Goal: Browse casually: Explore the website without a specific task or goal

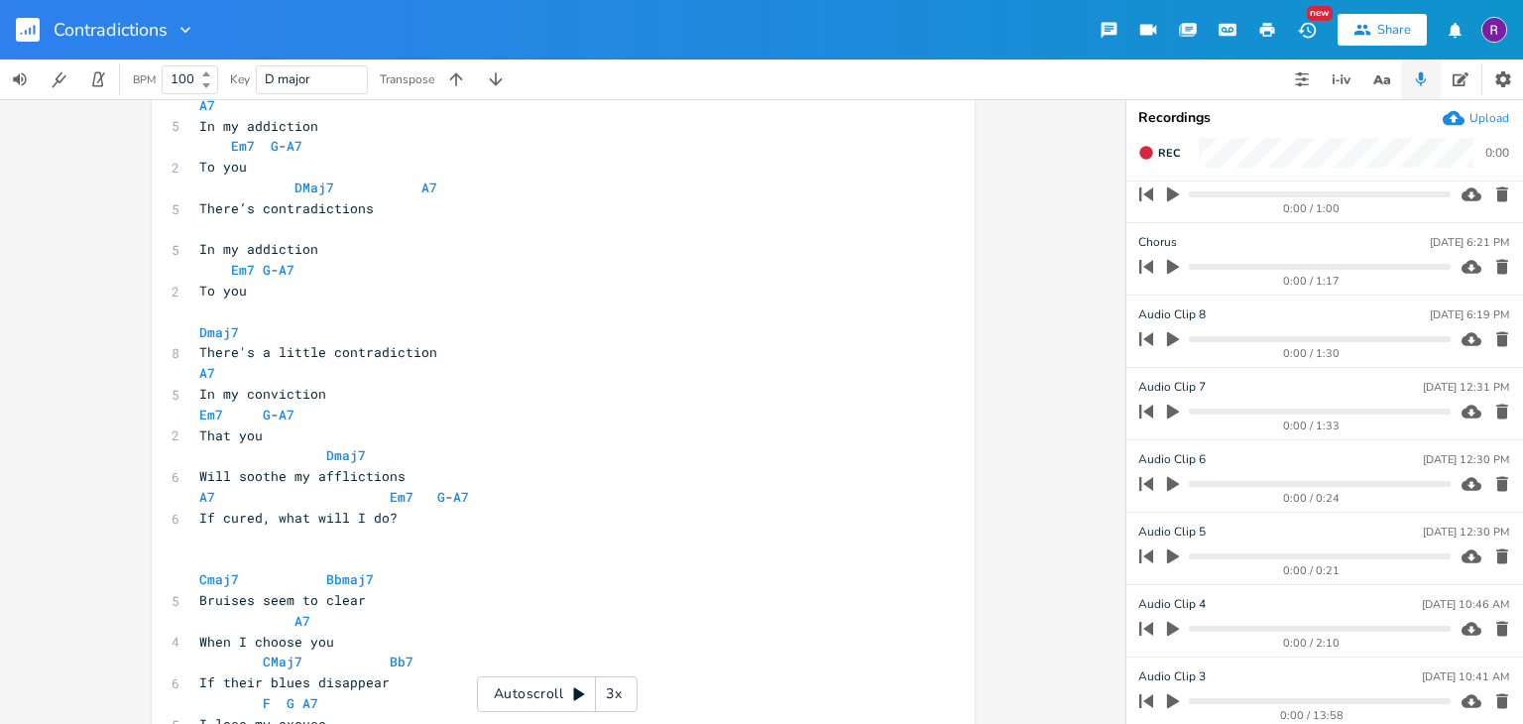
scroll to position [2701, 0]
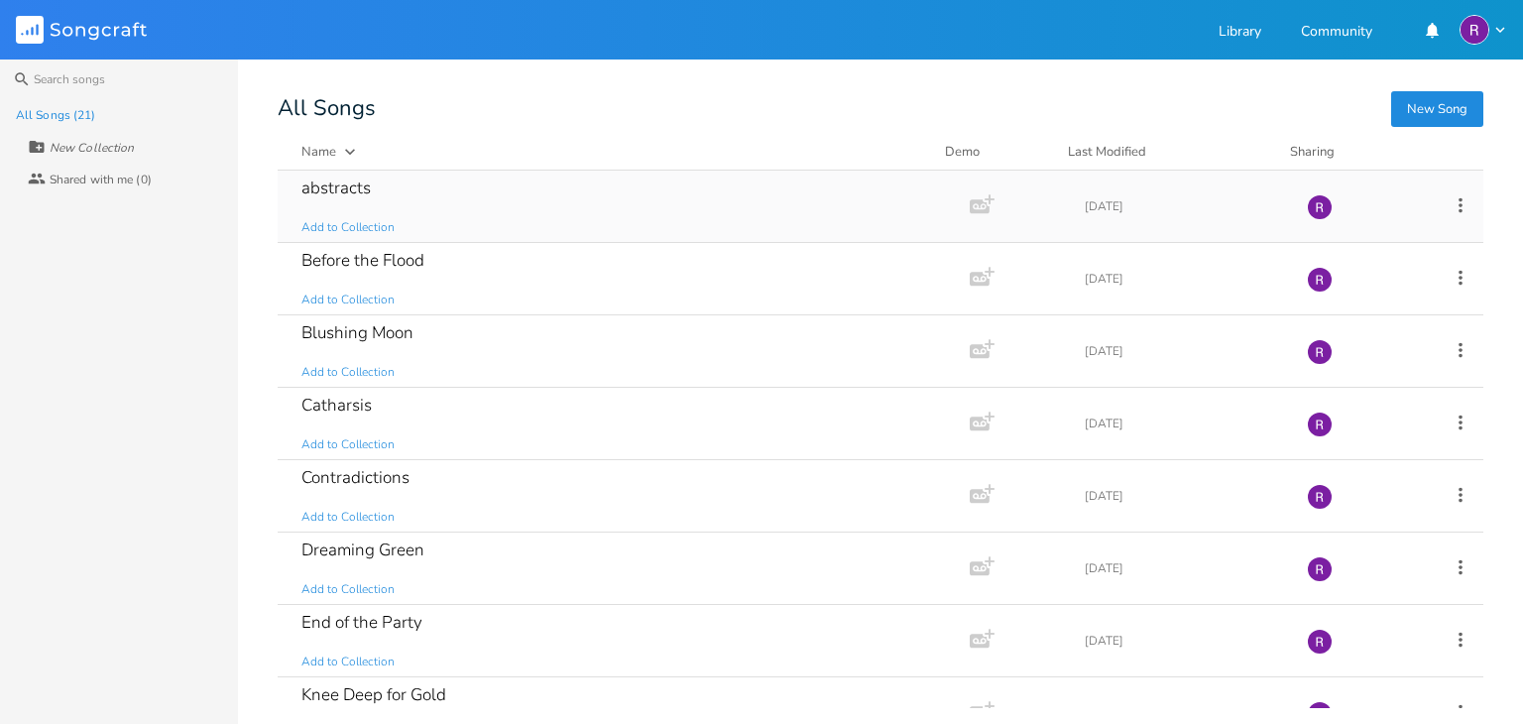
click at [360, 194] on div "abstracts" at bounding box center [335, 187] width 69 height 17
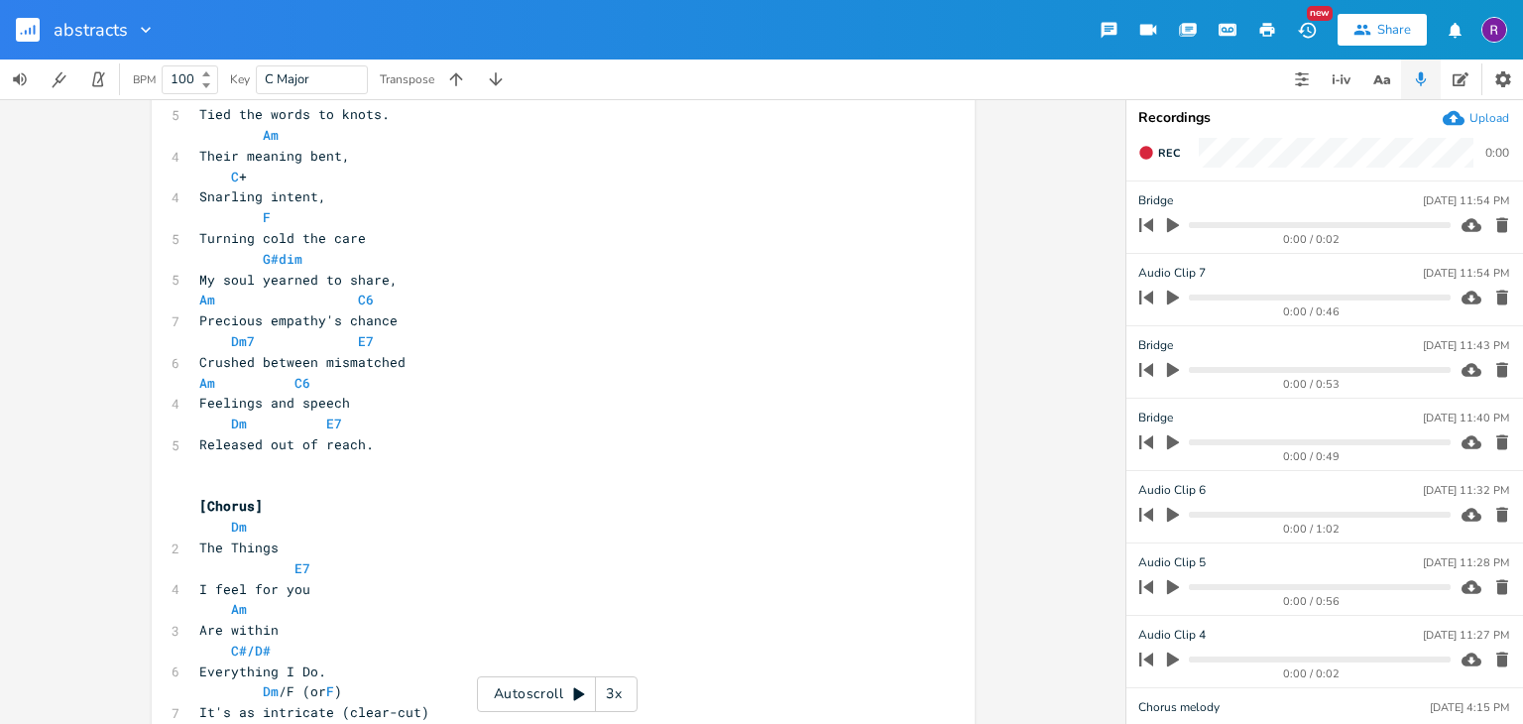
scroll to position [232, 0]
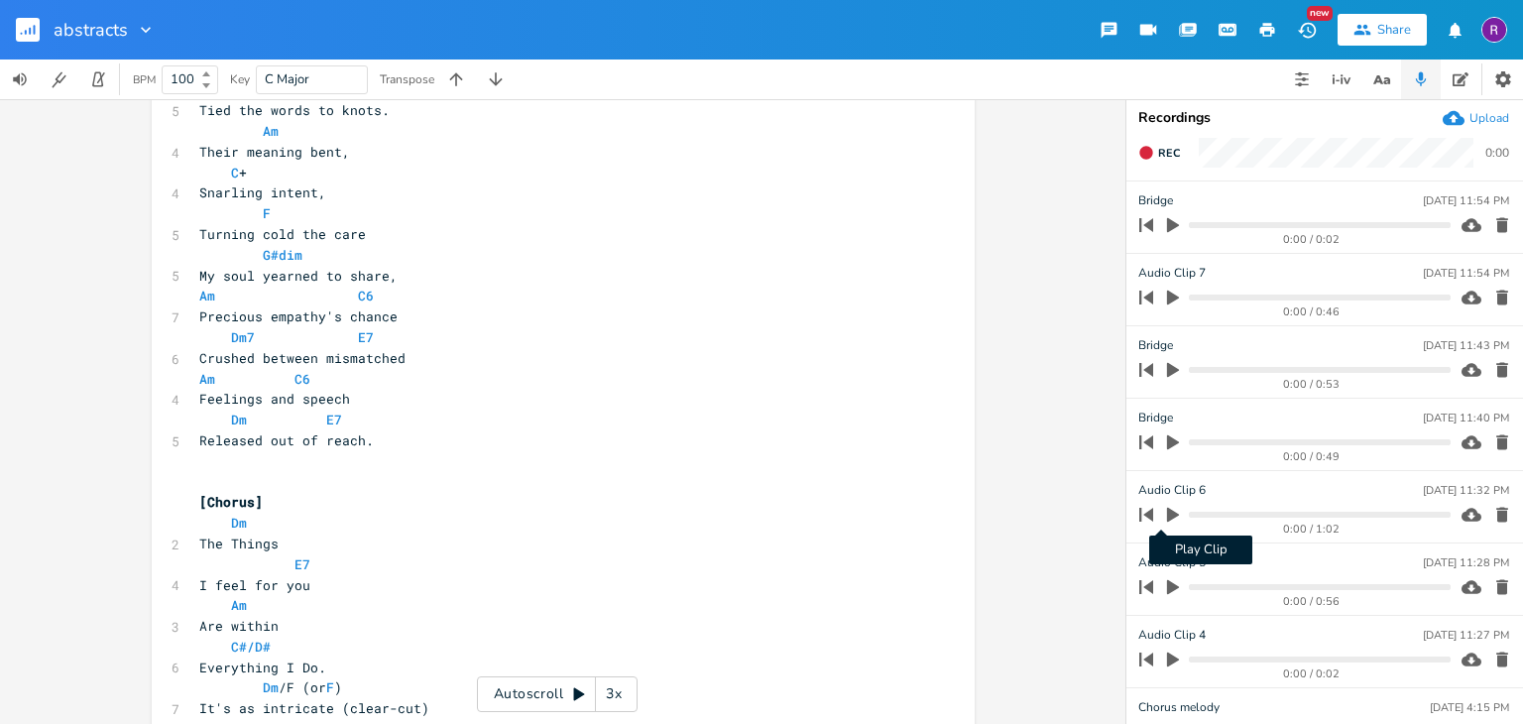
click at [1164, 518] on icon "button" at bounding box center [1173, 515] width 18 height 18
click at [1165, 513] on icon "button" at bounding box center [1173, 515] width 16 height 16
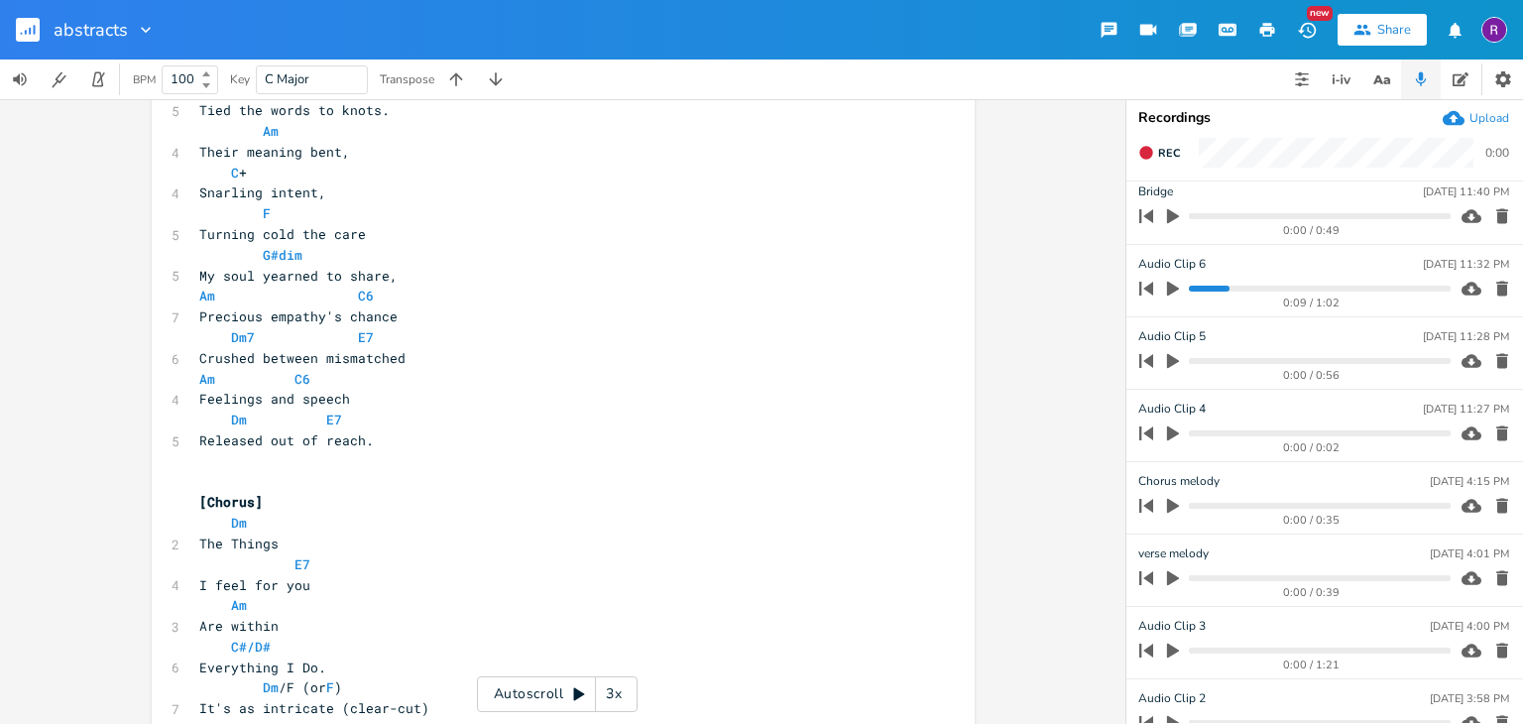
scroll to position [230, 0]
click at [1164, 648] on icon "button" at bounding box center [1173, 647] width 18 height 18
click at [1167, 648] on icon "button" at bounding box center [1173, 646] width 12 height 13
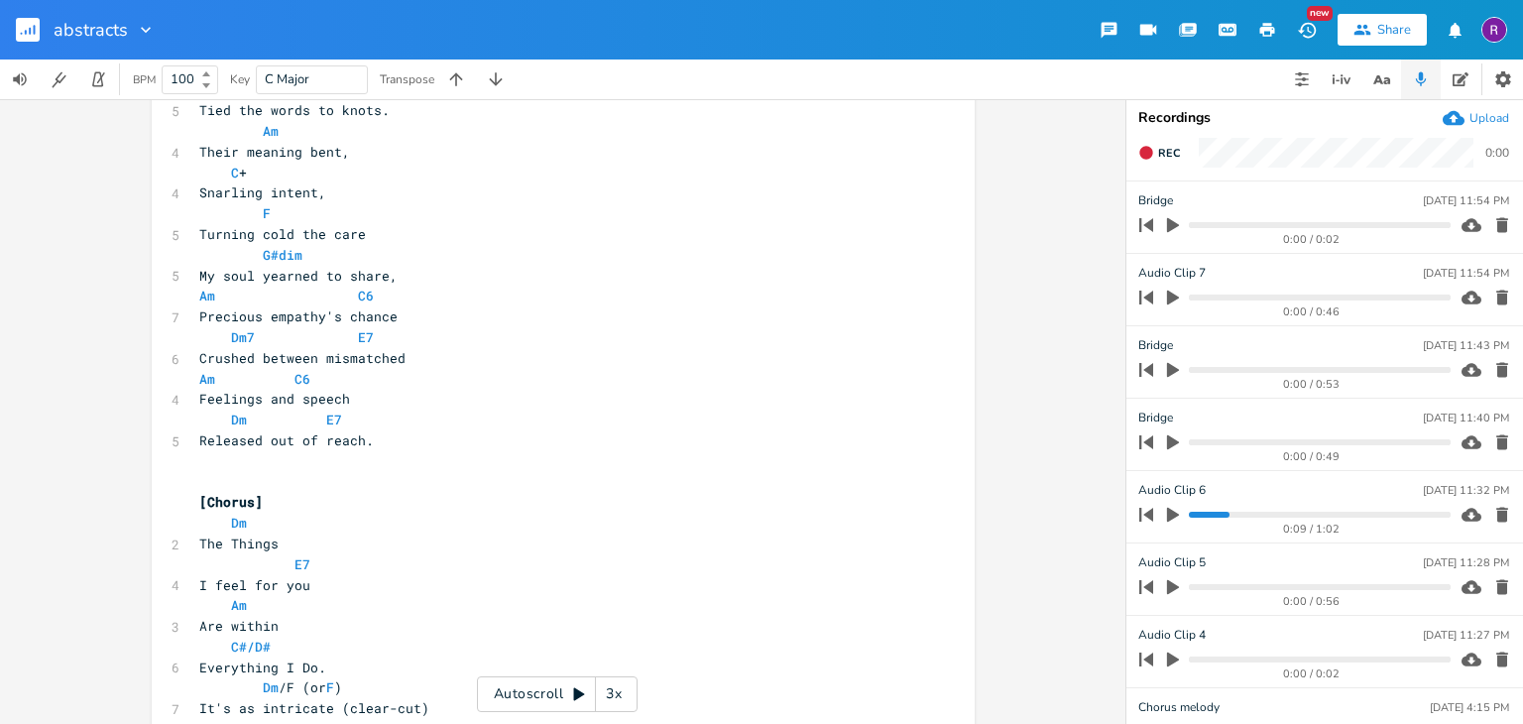
scroll to position [0, 0]
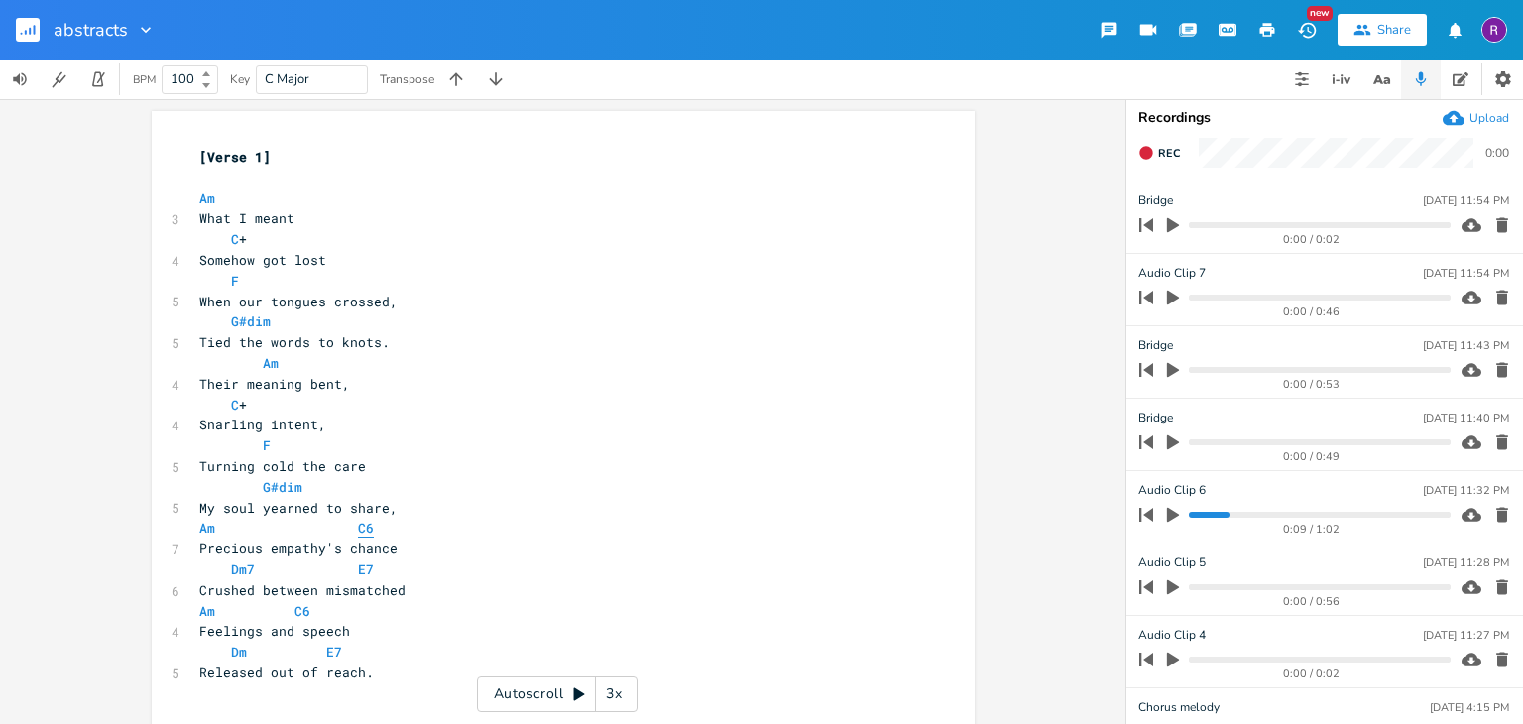
click at [358, 532] on span "C6" at bounding box center [366, 528] width 16 height 19
click at [385, 480] on icon "button" at bounding box center [386, 481] width 6 height 9
click at [565, 498] on pre "My soul yearned to share," at bounding box center [553, 508] width 716 height 21
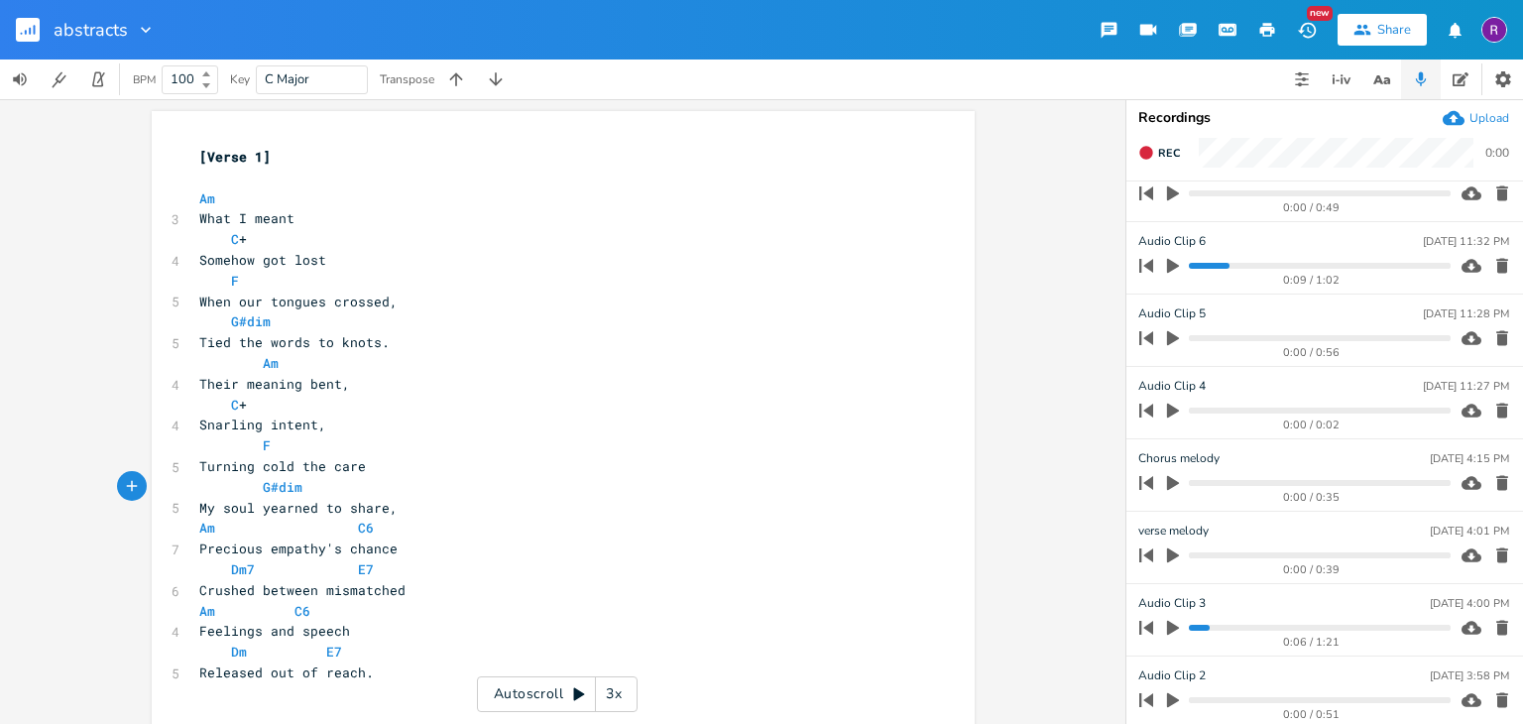
scroll to position [270, 0]
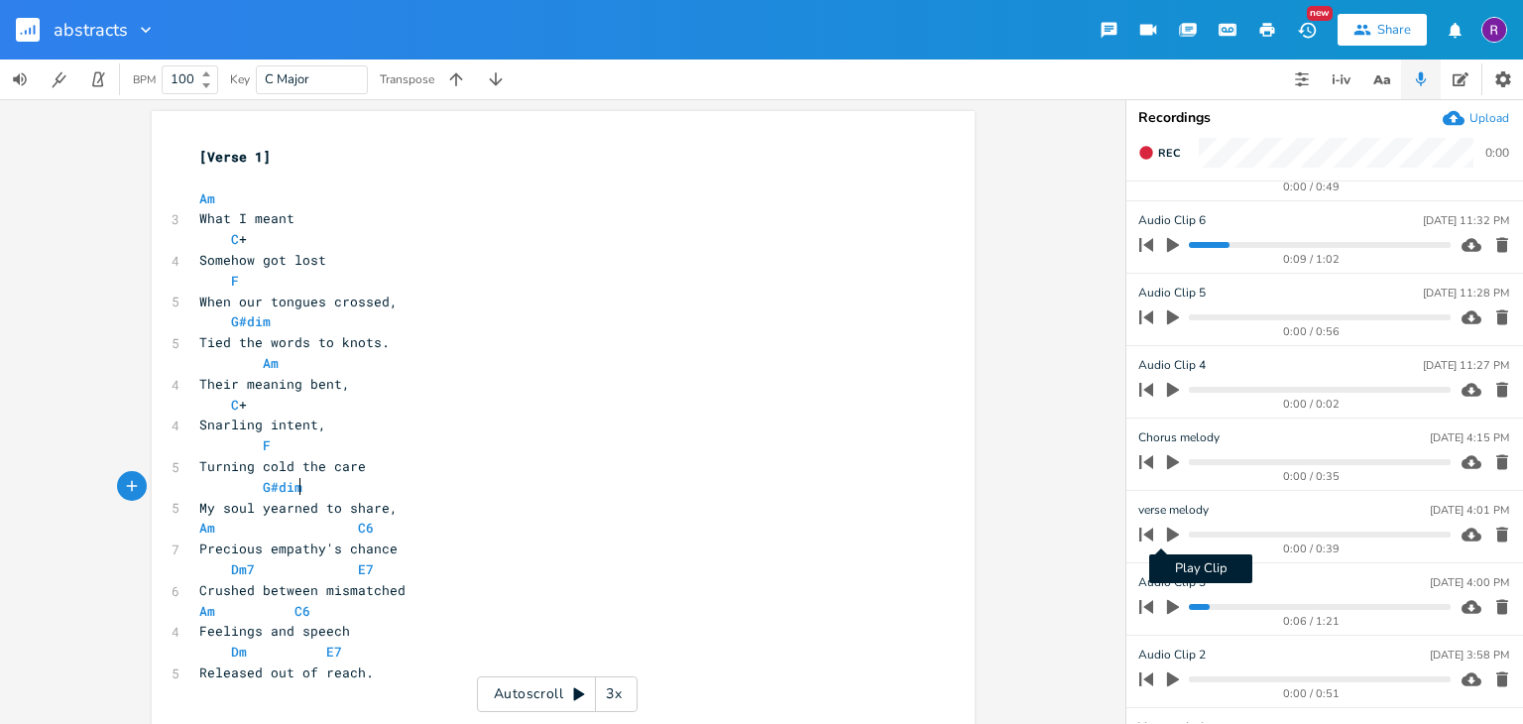
click at [1167, 528] on icon "button" at bounding box center [1173, 535] width 12 height 15
drag, startPoint x: 1101, startPoint y: 131, endPoint x: 1102, endPoint y: 143, distance: 11.9
click at [1102, 143] on div "xxxxxxxxxx [Verse 1] ​ Am 3 What I meant C + 4 Somehow got lost F 5 When our to…" at bounding box center [563, 411] width 1126 height 625
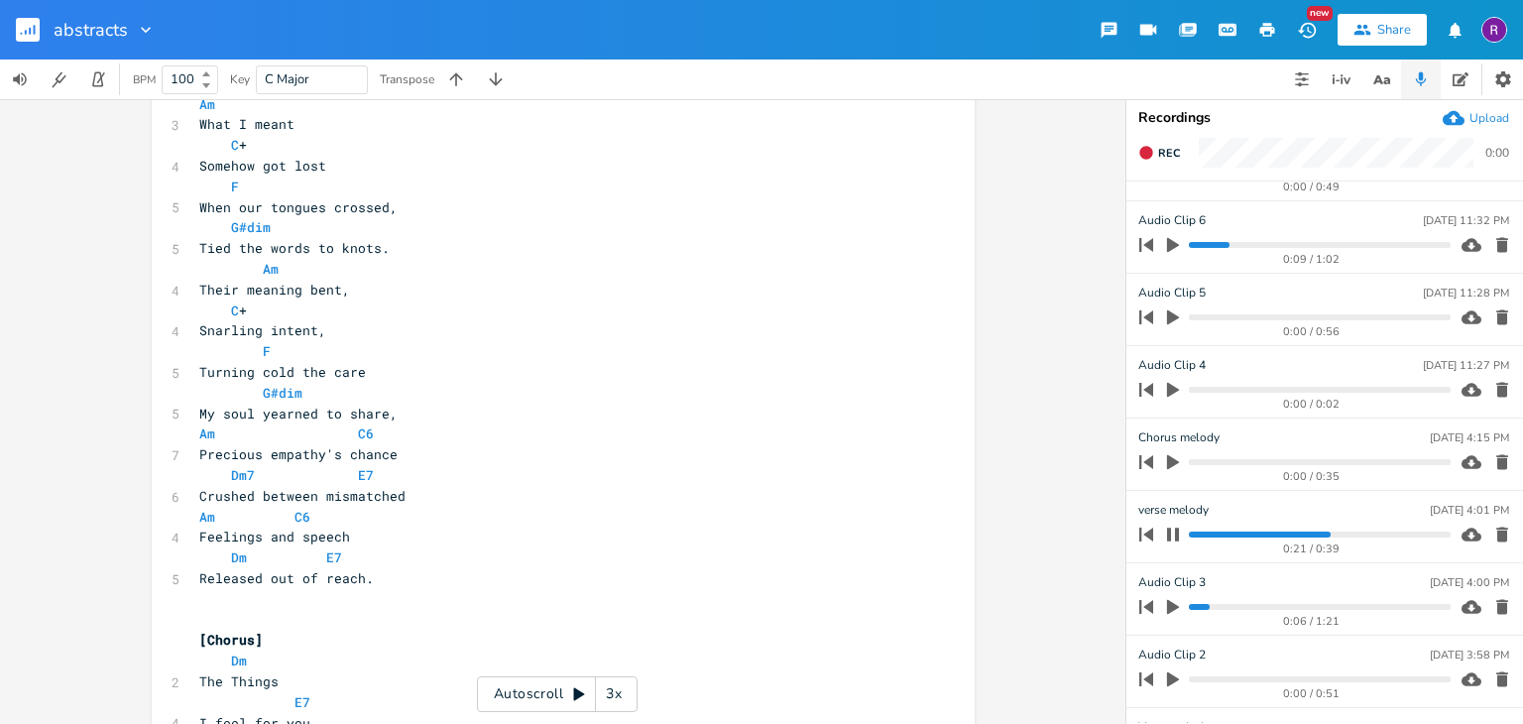
scroll to position [87, 0]
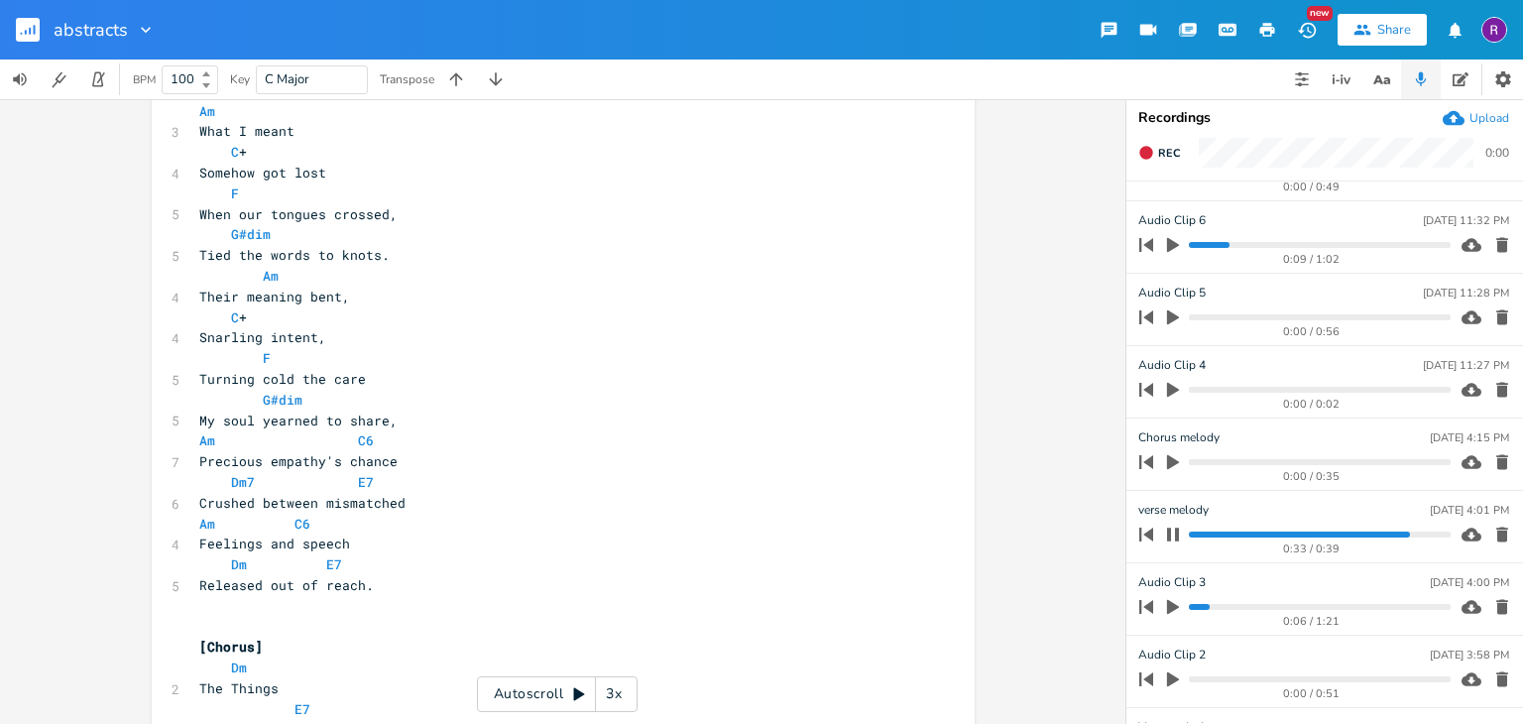
click at [1173, 543] on div "0:33 / 0:39" at bounding box center [1312, 548] width 278 height 11
click at [1167, 538] on icon "button" at bounding box center [1173, 534] width 12 height 13
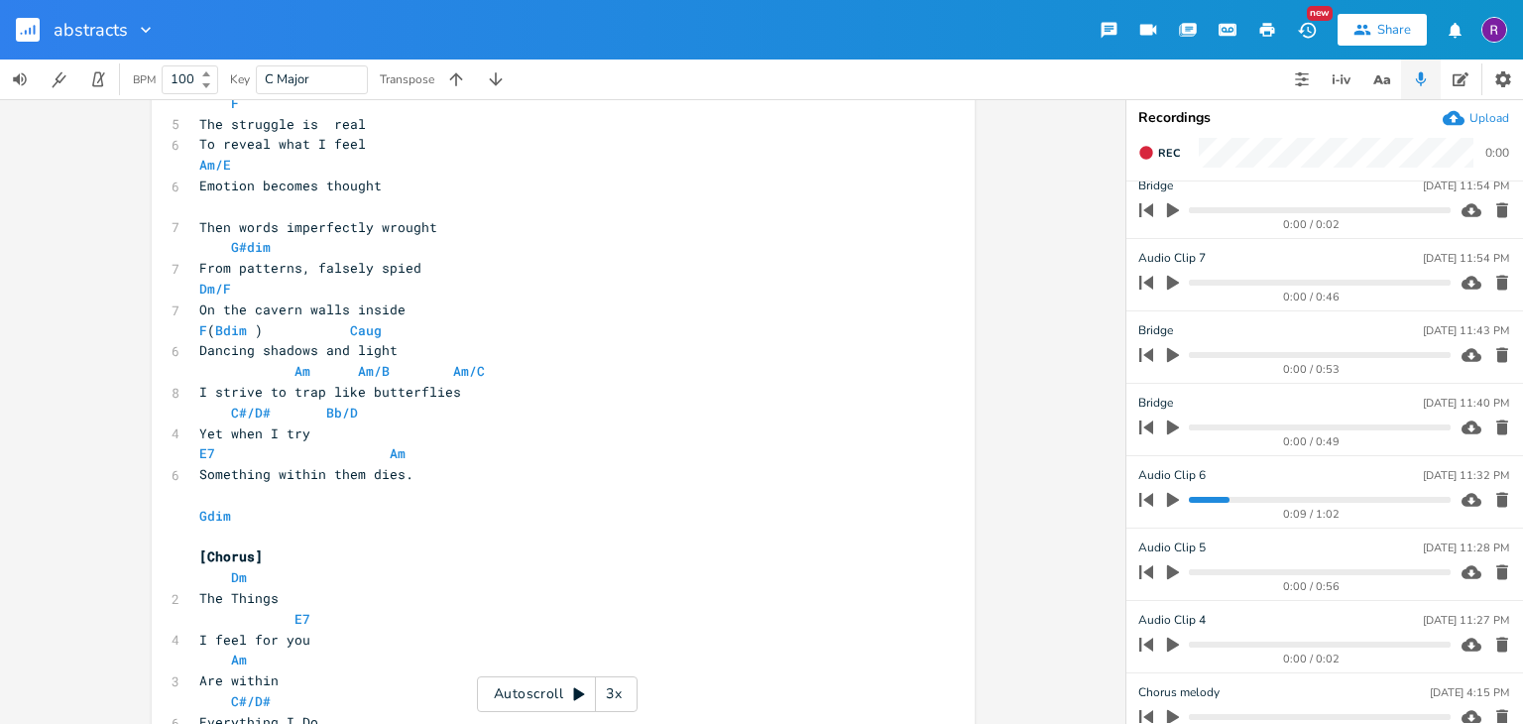
scroll to position [0, 0]
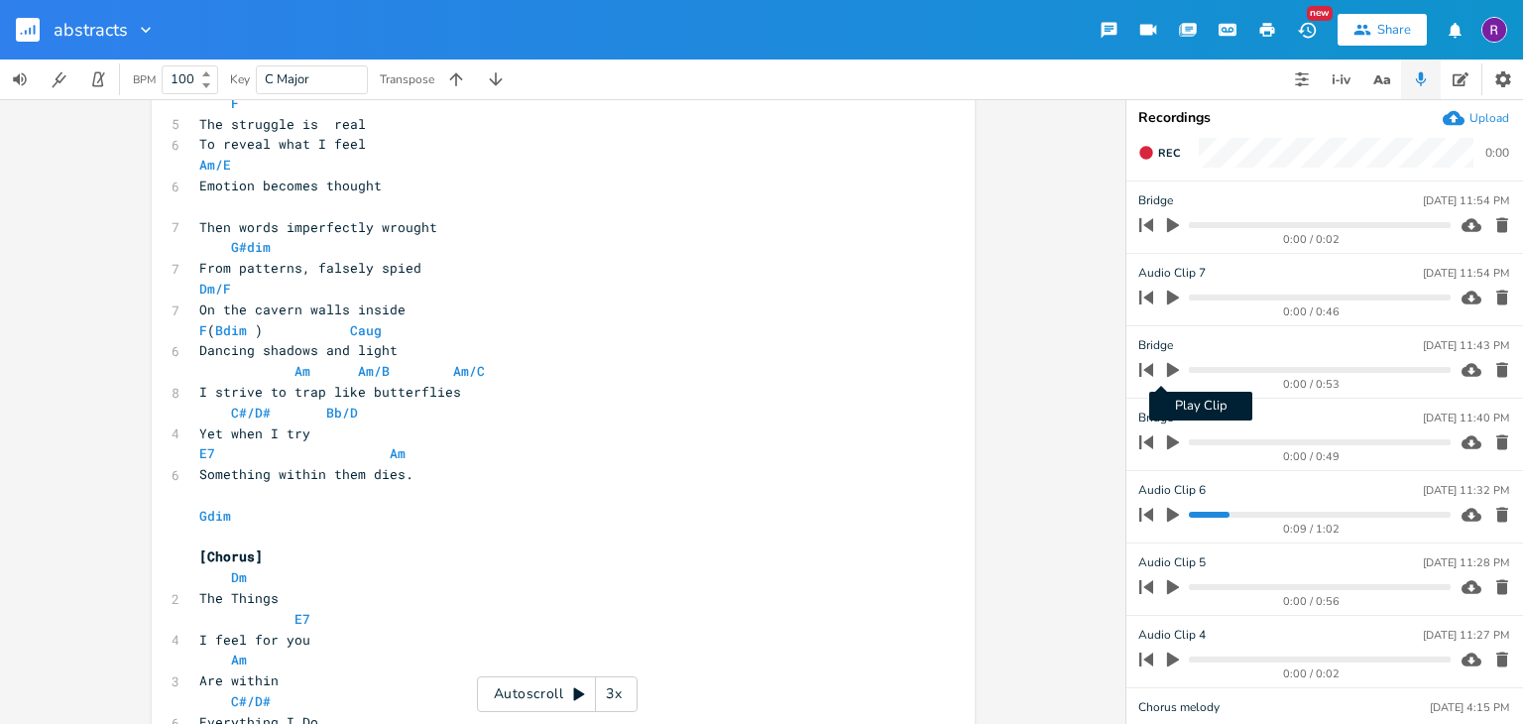
click at [1164, 374] on icon "button" at bounding box center [1173, 370] width 18 height 18
click at [1165, 374] on icon "button" at bounding box center [1173, 370] width 16 height 16
click at [1165, 375] on icon "button" at bounding box center [1173, 370] width 16 height 16
click at [1167, 367] on icon "button" at bounding box center [1173, 370] width 12 height 15
click at [1167, 367] on icon "button" at bounding box center [1173, 369] width 12 height 13
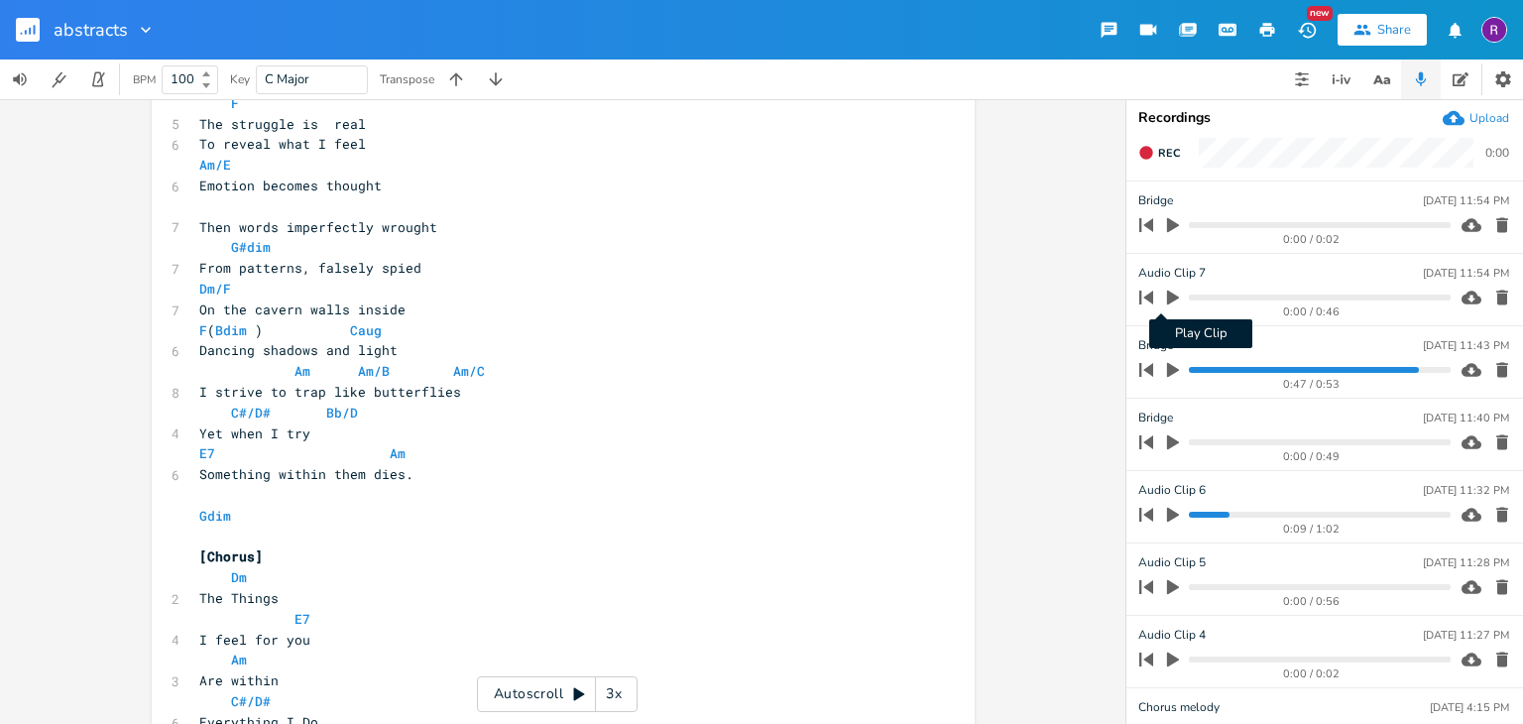
click at [1164, 300] on icon "button" at bounding box center [1173, 298] width 18 height 18
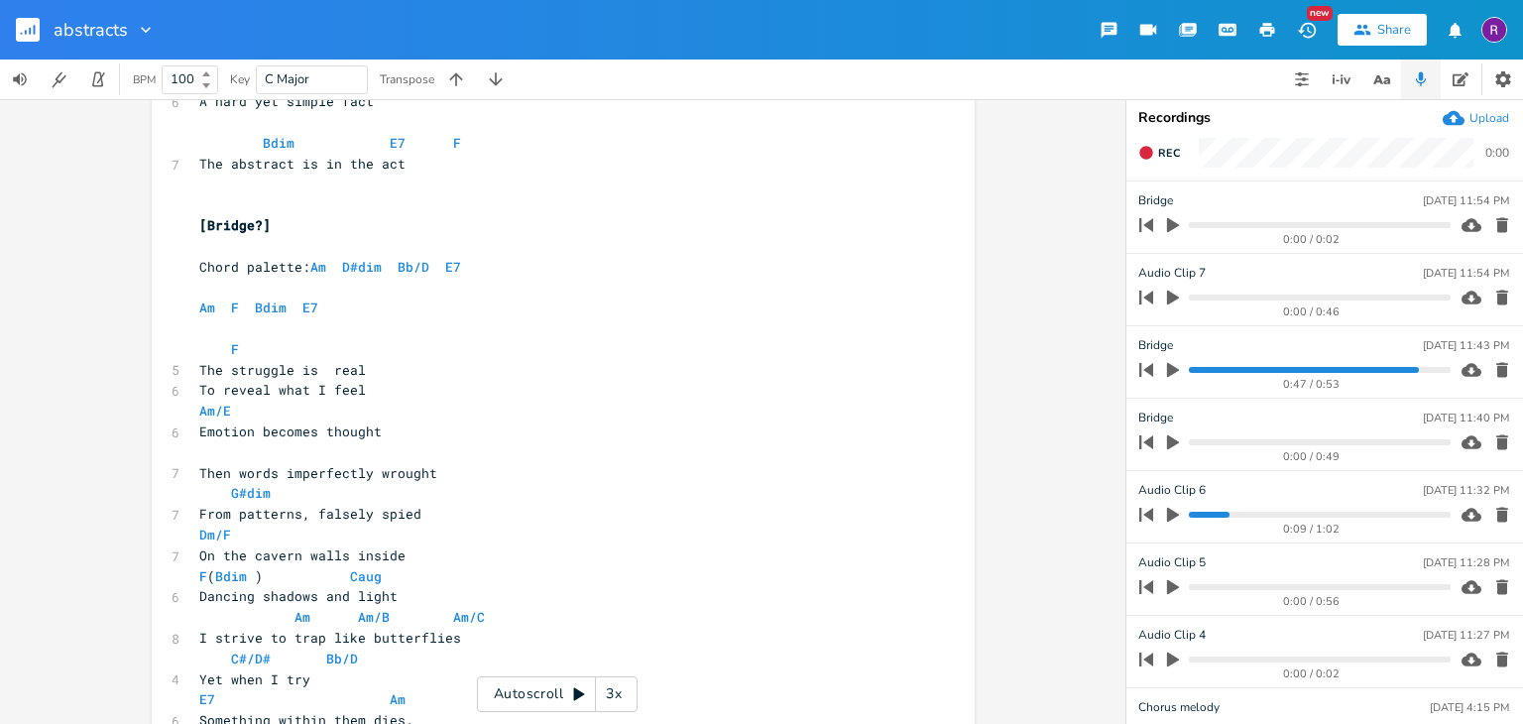
scroll to position [1848, 0]
click at [148, 39] on icon "button" at bounding box center [146, 30] width 20 height 20
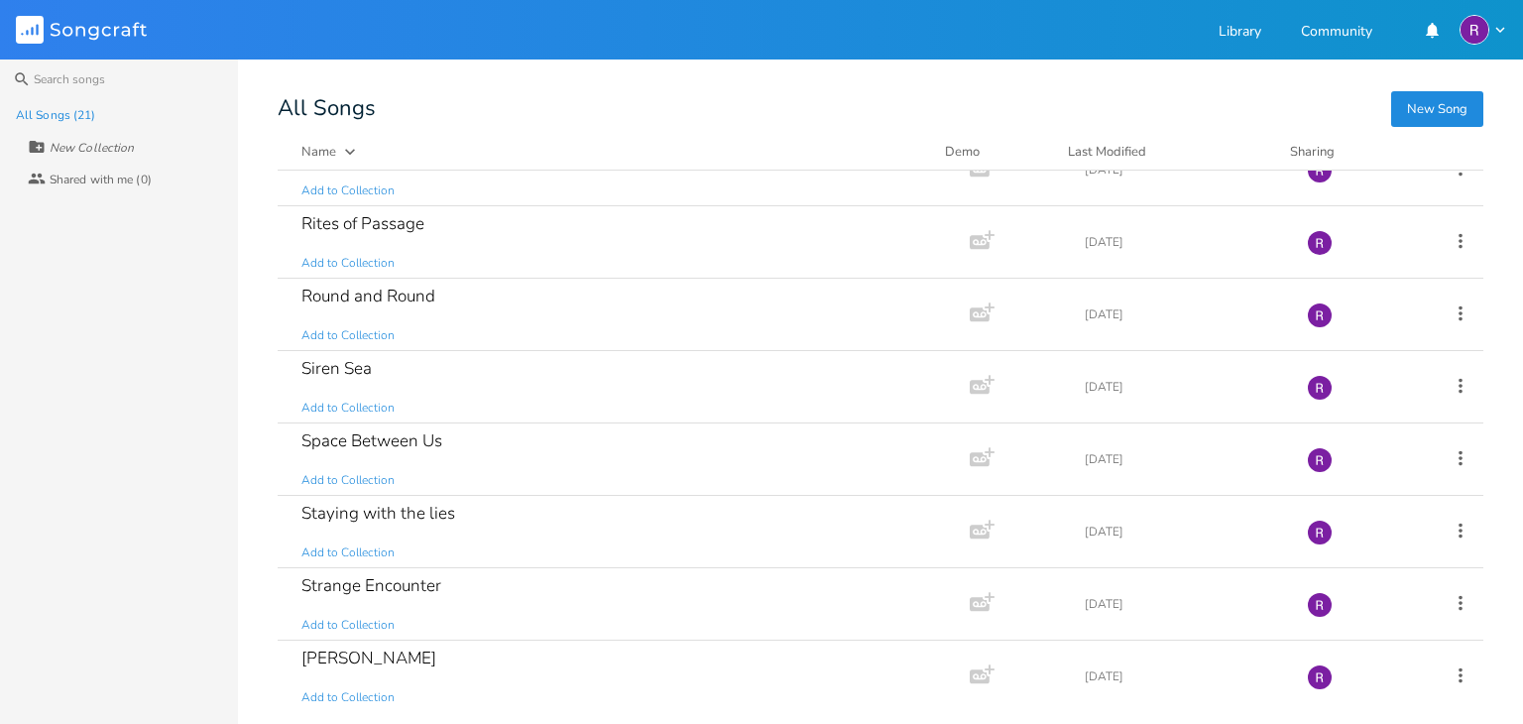
scroll to position [822, 0]
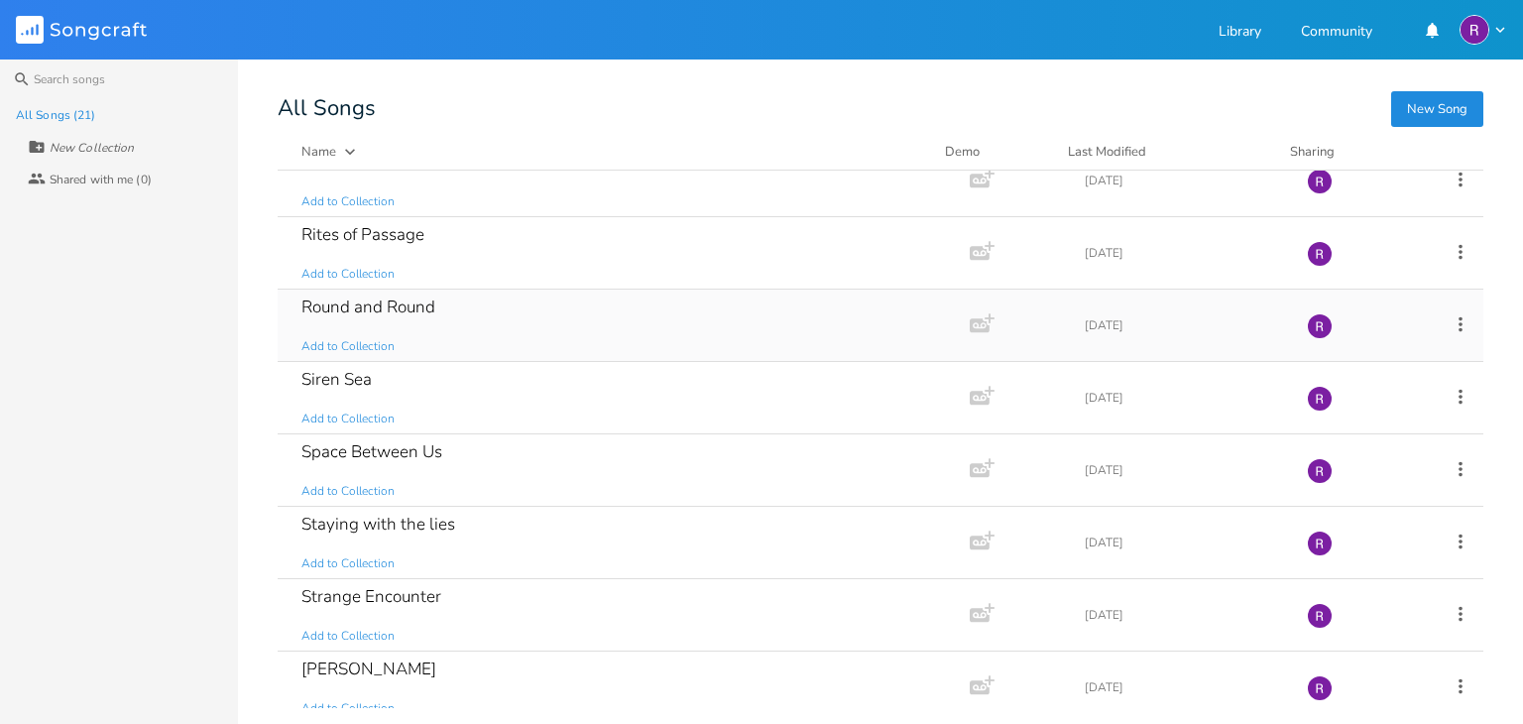
click at [781, 310] on div "Round and Round Add to Collection" at bounding box center [619, 325] width 637 height 71
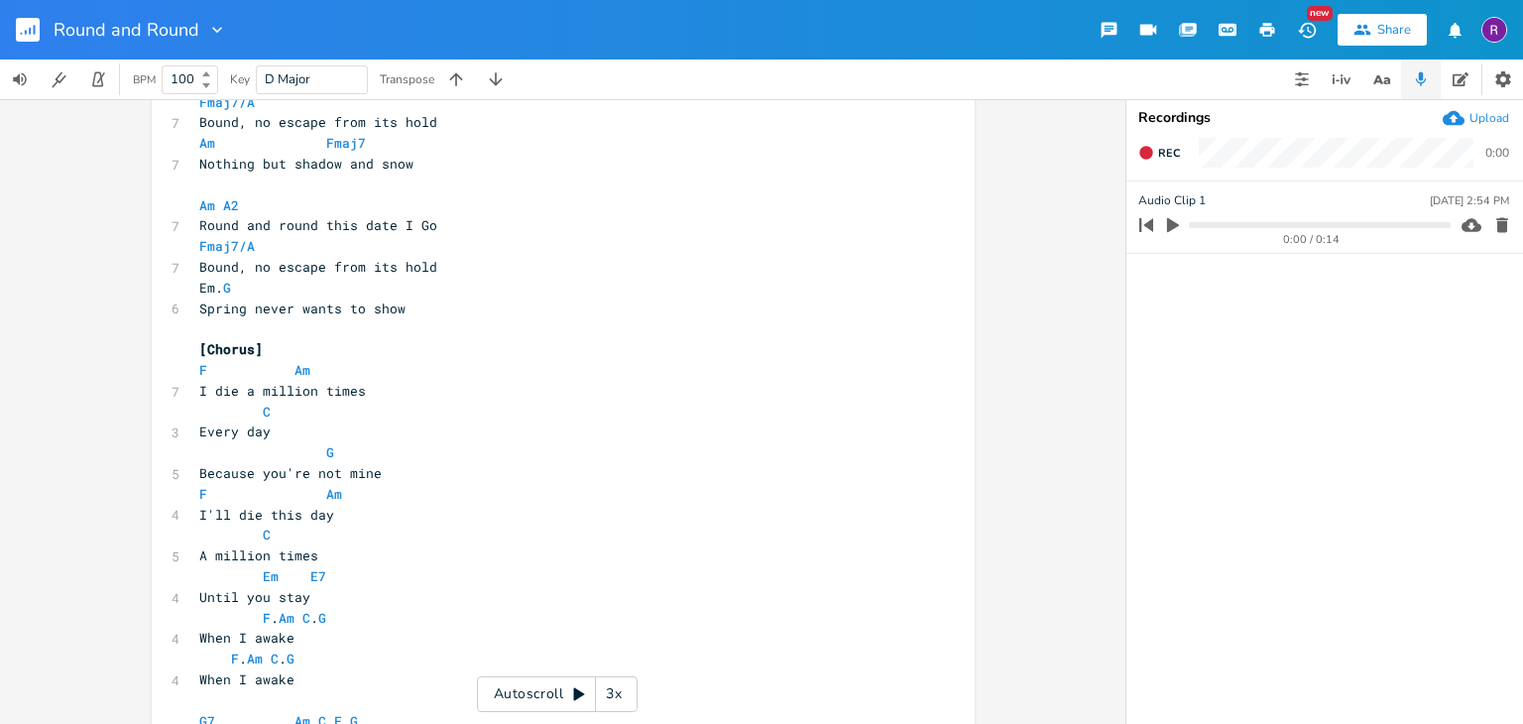
scroll to position [2265, 0]
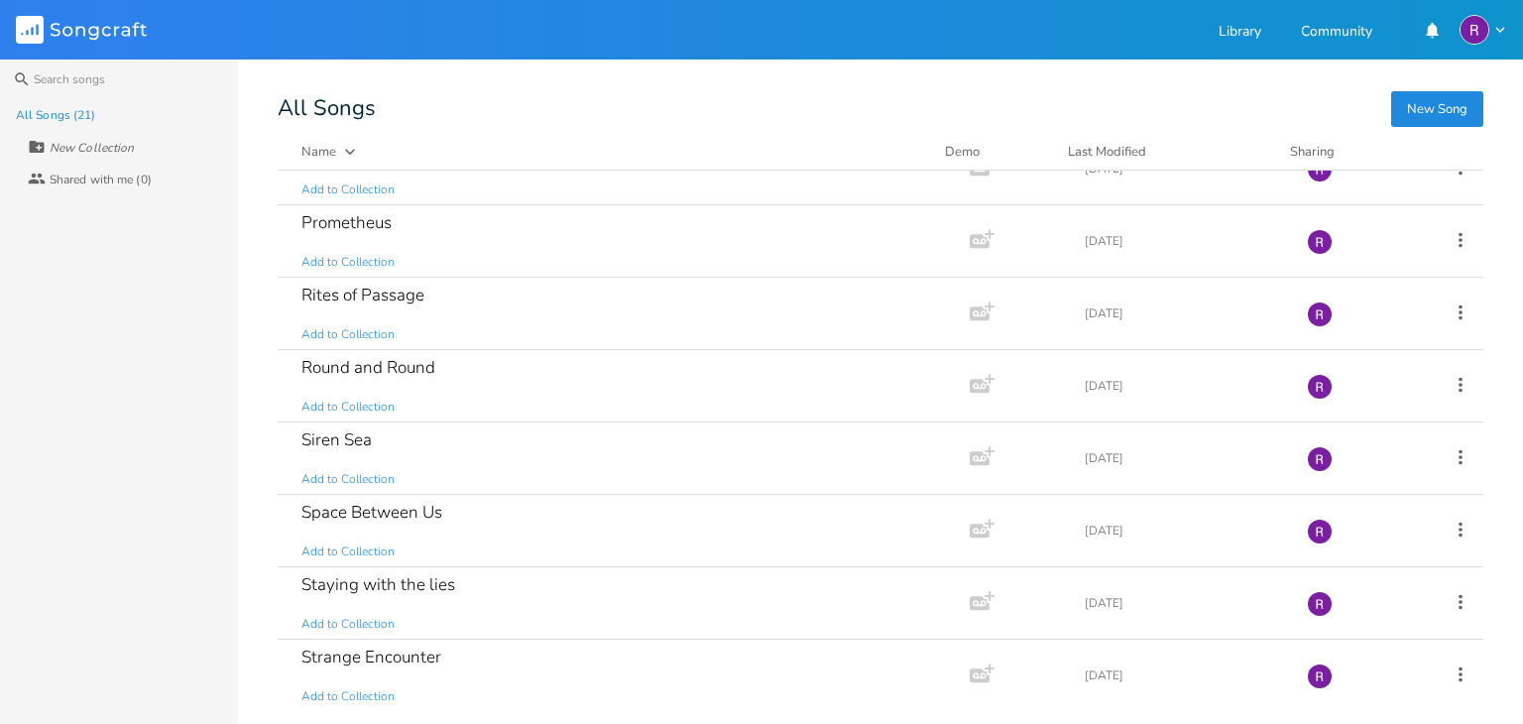
scroll to position [763, 0]
